Goal: Transaction & Acquisition: Purchase product/service

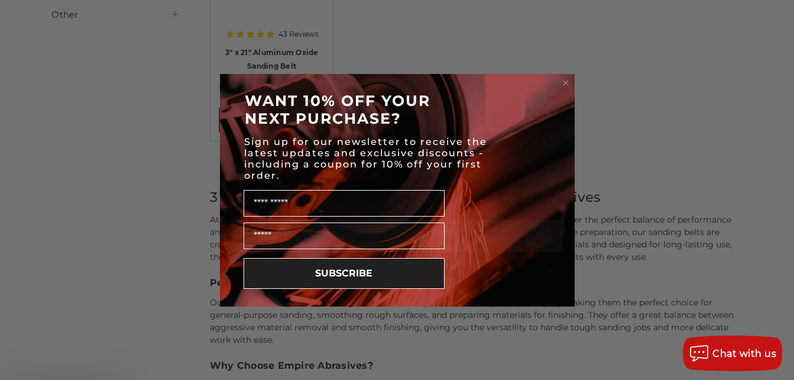
scroll to position [409, 0]
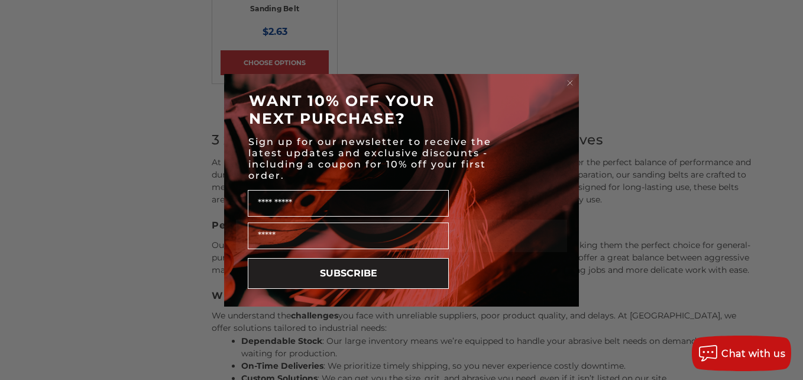
drag, startPoint x: 801, startPoint y: 53, endPoint x: 805, endPoint y: 222, distance: 168.6
click at [794, 222] on html "Free Shipping on orders over $149 CONTACT US Monday - Friday (excluding holiday…" at bounding box center [401, 181] width 803 height 1181
click at [571, 85] on circle "Close dialog" at bounding box center [570, 82] width 11 height 11
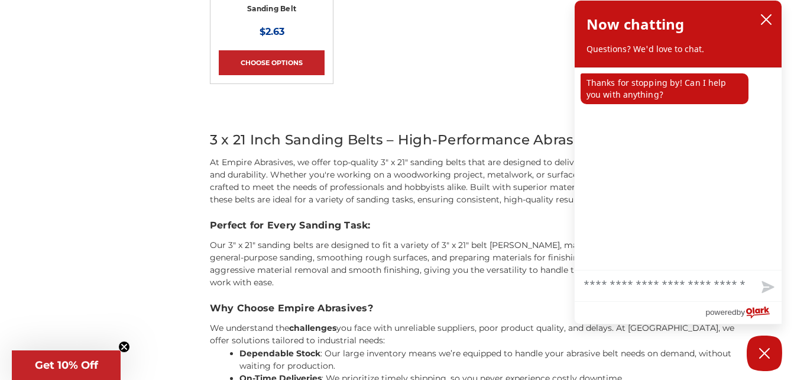
click at [123, 343] on circle "Close teaser" at bounding box center [124, 346] width 11 height 11
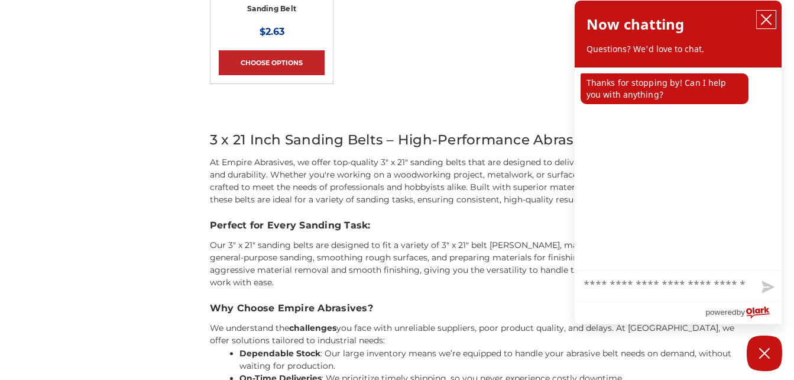
click at [765, 15] on icon "close chatbox" at bounding box center [767, 20] width 12 height 12
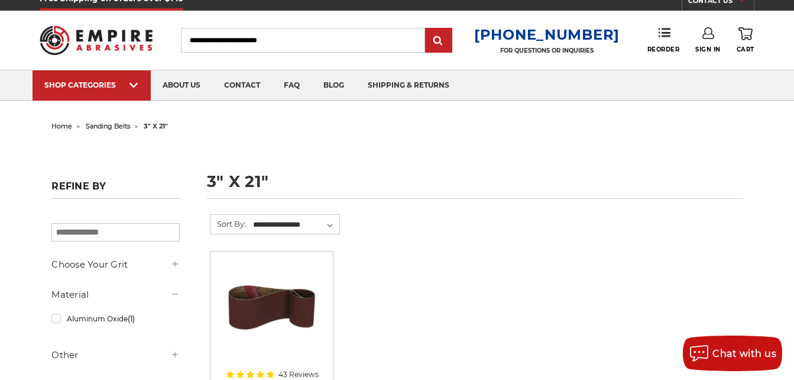
scroll to position [0, 0]
